Goal: Information Seeking & Learning: Learn about a topic

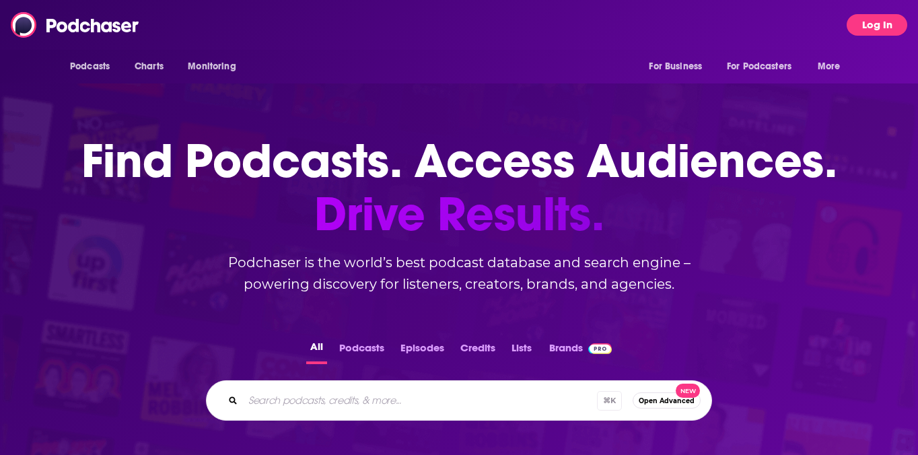
click at [865, 26] on button "Log In" at bounding box center [876, 25] width 61 height 22
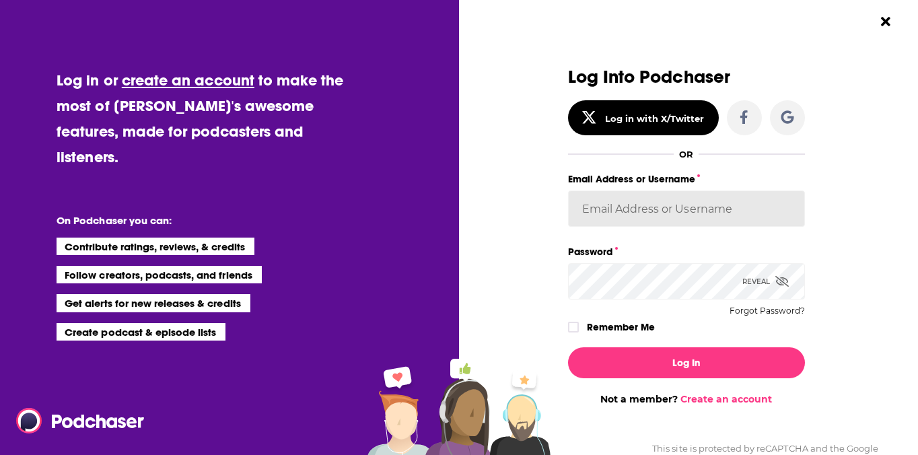
type input "AutumnKatie"
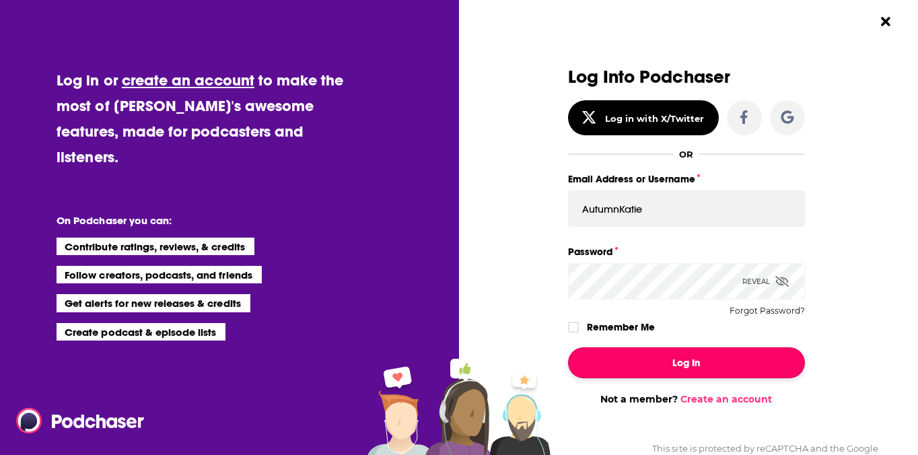
click at [687, 375] on button "Log In" at bounding box center [686, 362] width 237 height 31
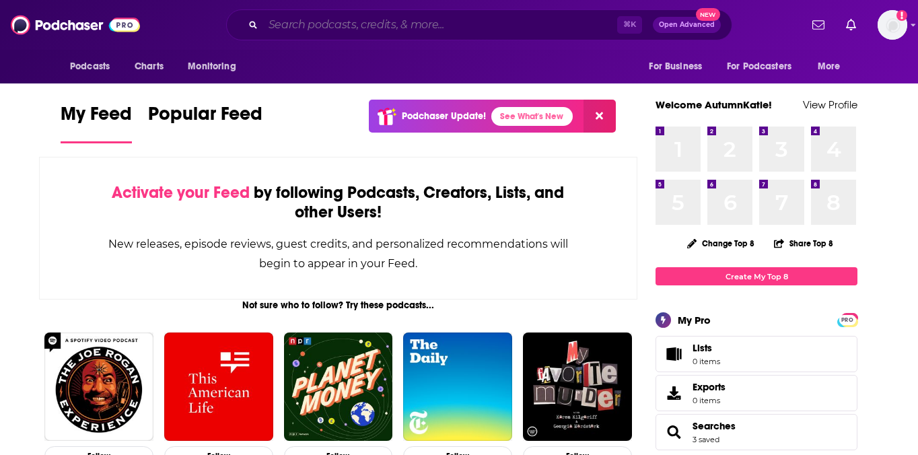
click at [449, 23] on input "Search podcasts, credits, & more..." at bounding box center [440, 25] width 354 height 22
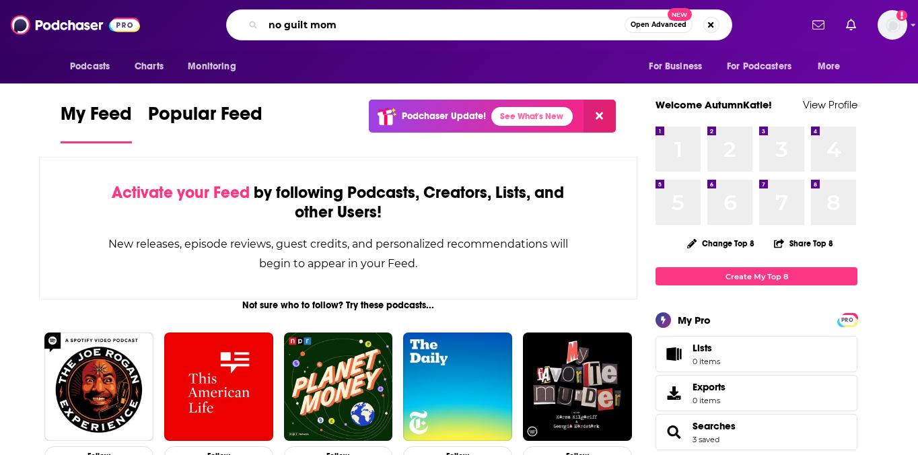
type input "no guilt mom"
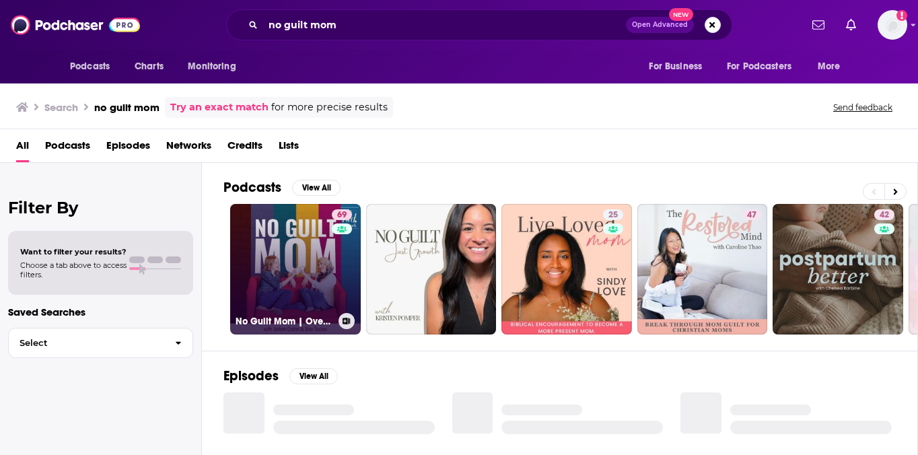
click at [320, 268] on link "69 No Guilt Mom | Overcoming Mom Guilt, Parenting Tips, & Self Care for Moms" at bounding box center [295, 269] width 131 height 131
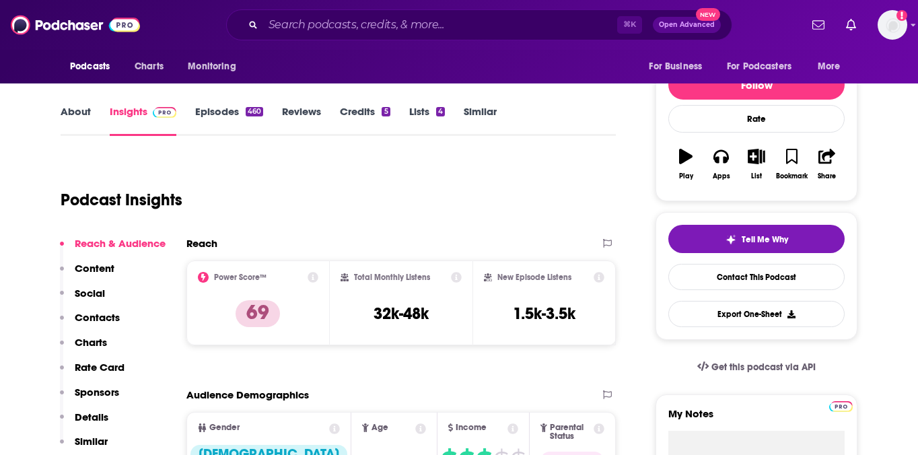
scroll to position [159, 0]
